Goal: Transaction & Acquisition: Purchase product/service

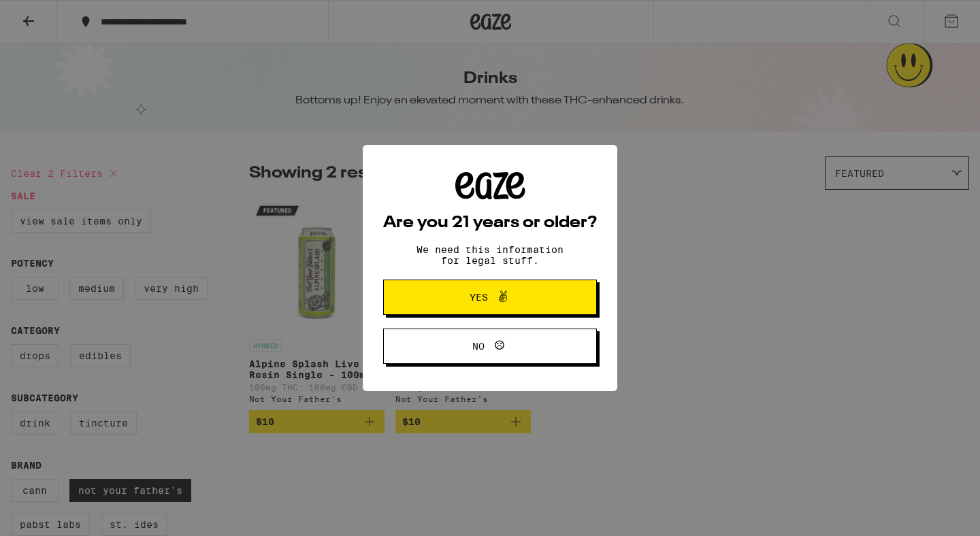
click at [573, 292] on button "Yes" at bounding box center [490, 297] width 214 height 35
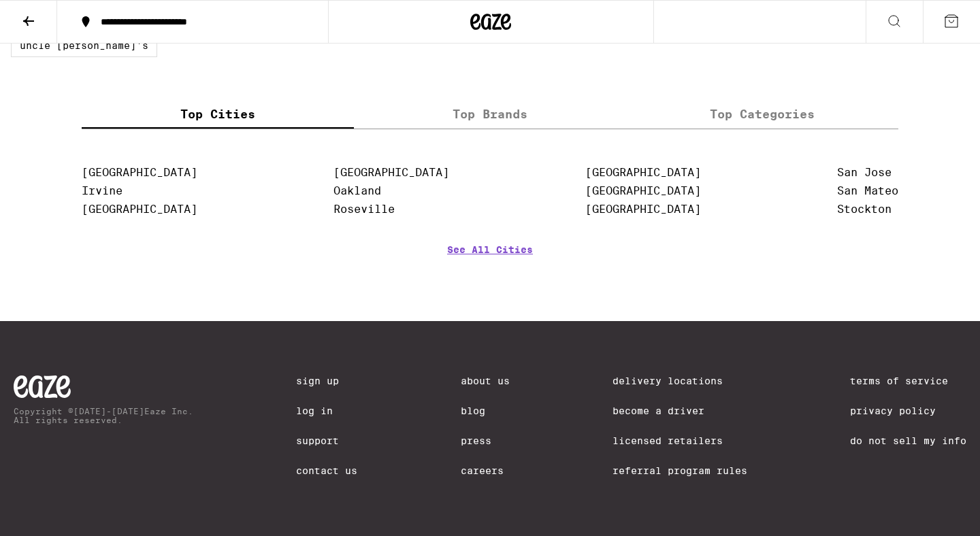
scroll to position [541, 0]
click at [507, 110] on label "Top Brands" at bounding box center [490, 113] width 272 height 29
click at [0, 0] on input "Top Brands" at bounding box center [0, 0] width 0 height 0
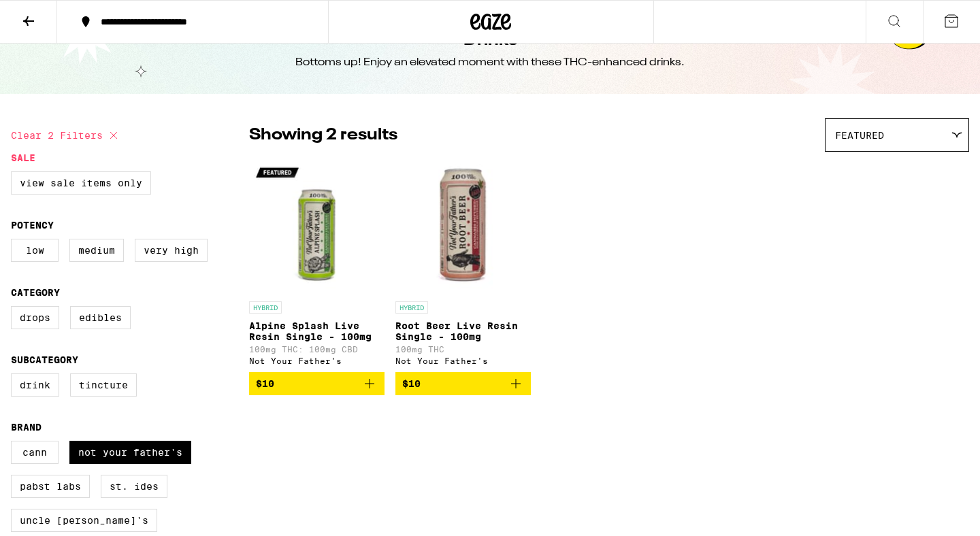
scroll to position [0, 0]
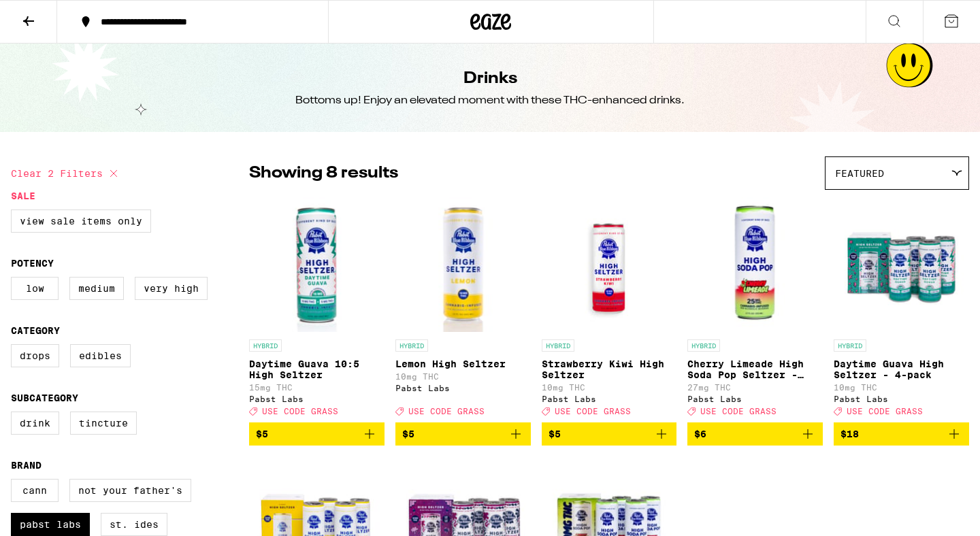
click at [29, 16] on icon at bounding box center [28, 21] width 16 height 16
